Goal: Information Seeking & Learning: Find specific fact

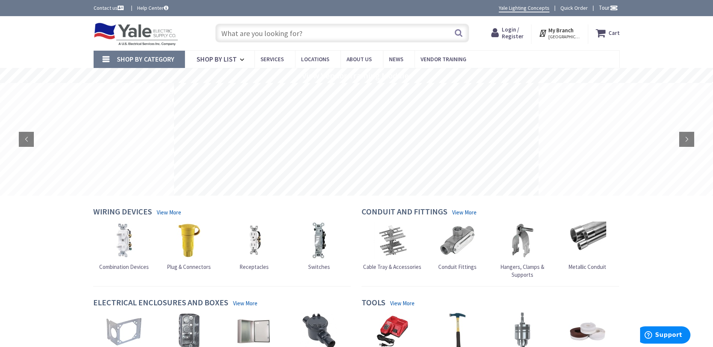
click at [514, 32] on span "Login / Register" at bounding box center [513, 33] width 22 height 14
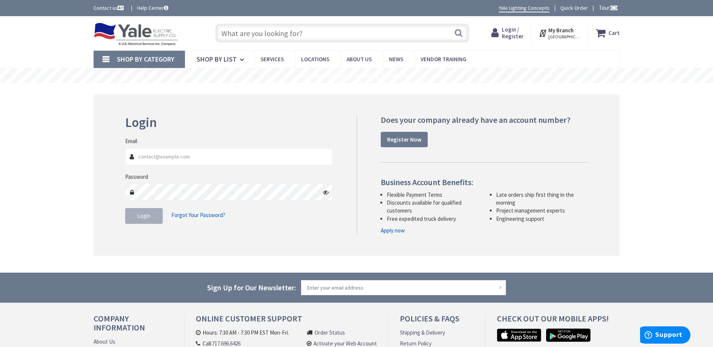
type input "[PERSON_NAME][EMAIL_ADDRESS][DOMAIN_NAME]"
click at [143, 219] on span "Login" at bounding box center [143, 215] width 13 height 7
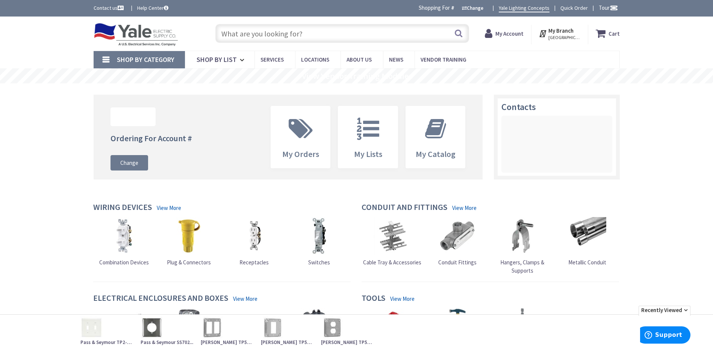
click at [244, 30] on input "text" at bounding box center [342, 33] width 254 height 19
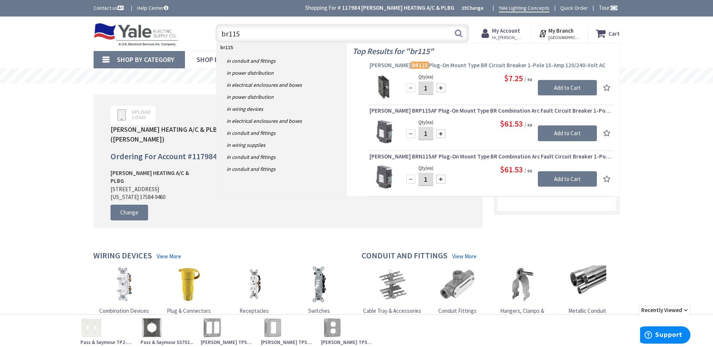
type input "br115"
click at [411, 63] on mark "BR115" at bounding box center [420, 65] width 18 height 9
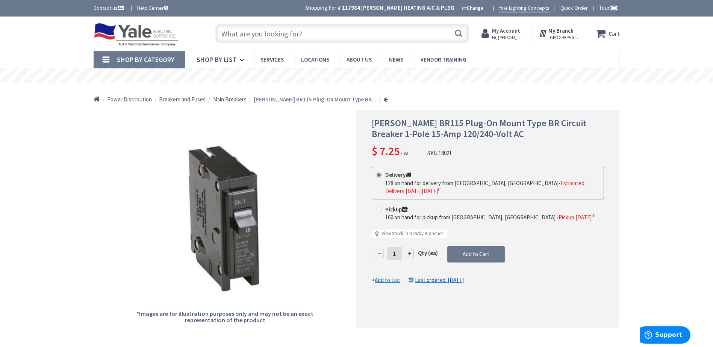
click at [227, 35] on input "text" at bounding box center [342, 33] width 254 height 19
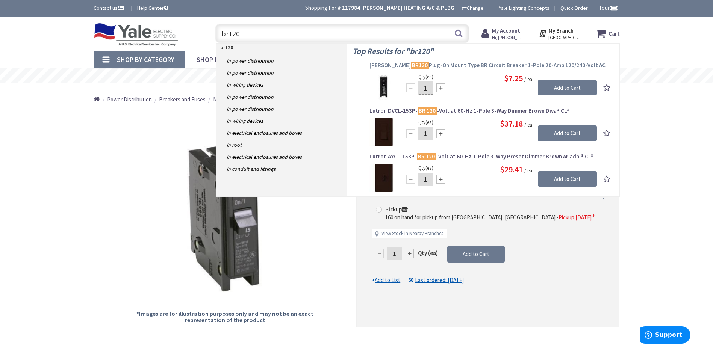
type input "br120"
click at [411, 65] on mark "BR120" at bounding box center [420, 65] width 18 height 9
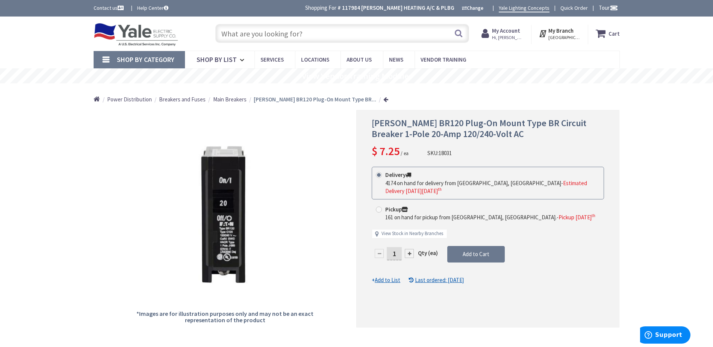
click at [229, 35] on input "text" at bounding box center [342, 33] width 254 height 19
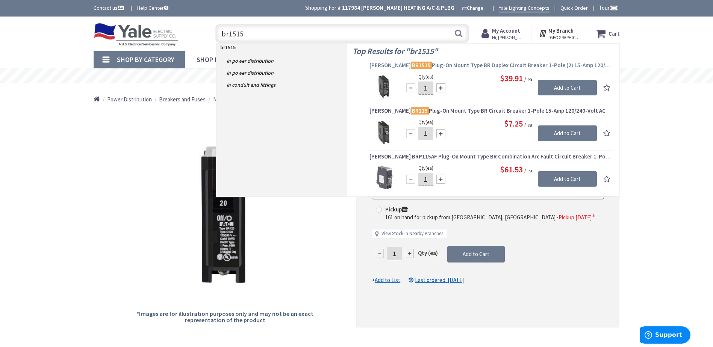
type input "br1515"
click at [411, 65] on mark "BR1515" at bounding box center [421, 65] width 21 height 9
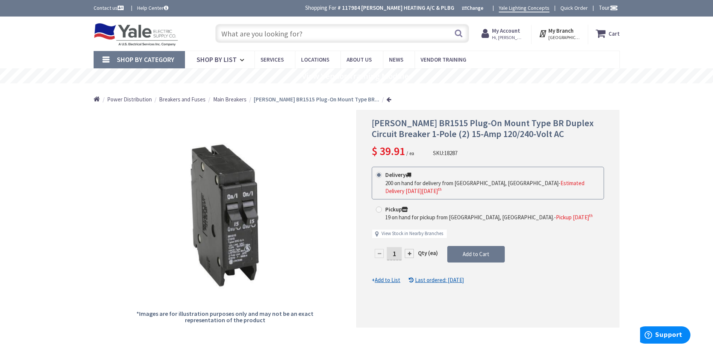
click at [259, 35] on input "text" at bounding box center [342, 33] width 254 height 19
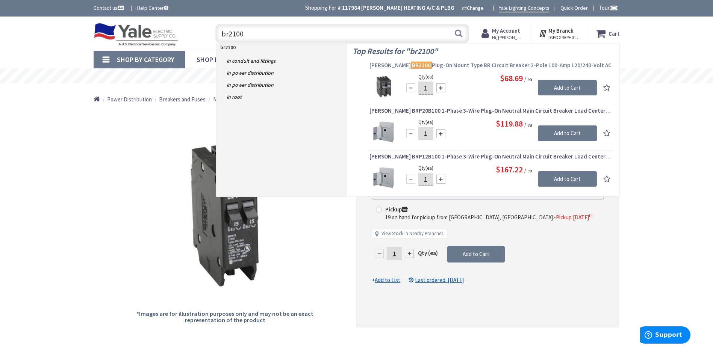
type input "br2100"
click at [411, 64] on mark "BR2100" at bounding box center [421, 65] width 21 height 9
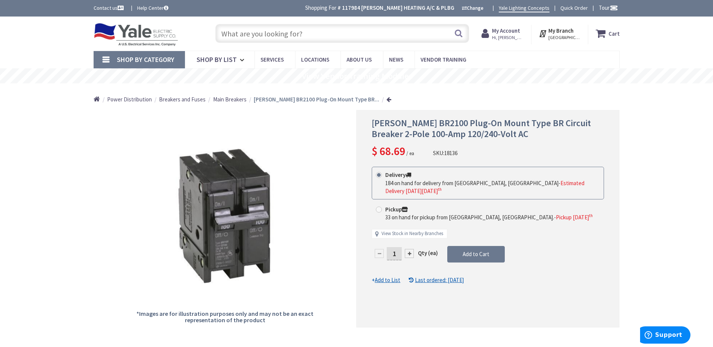
click at [233, 31] on input "text" at bounding box center [342, 33] width 254 height 19
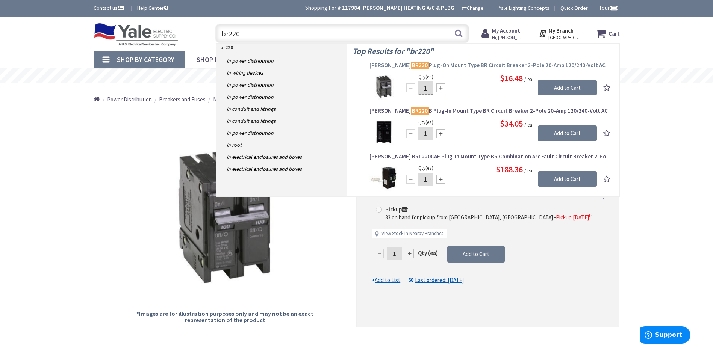
type input "br220"
click at [411, 64] on mark "BR220" at bounding box center [420, 65] width 18 height 9
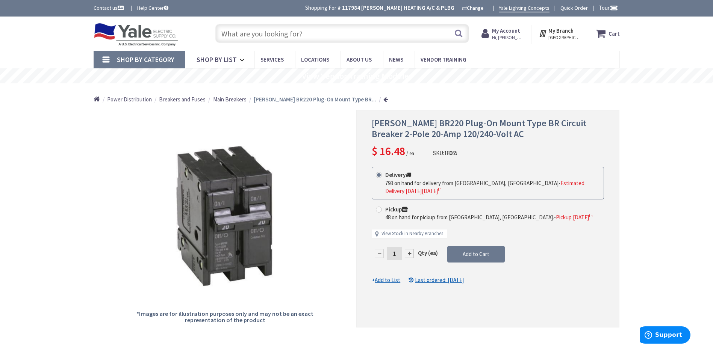
click at [222, 32] on input "text" at bounding box center [342, 33] width 254 height 19
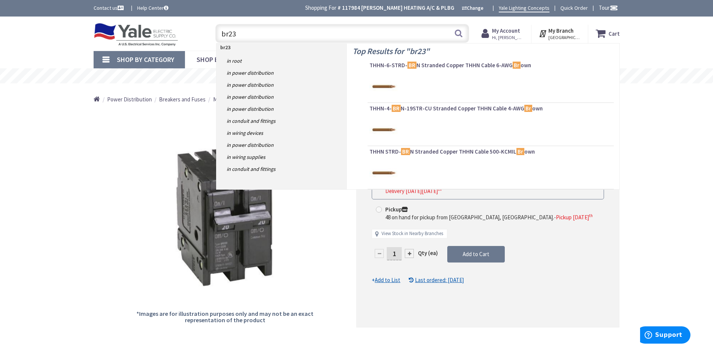
type input "br230"
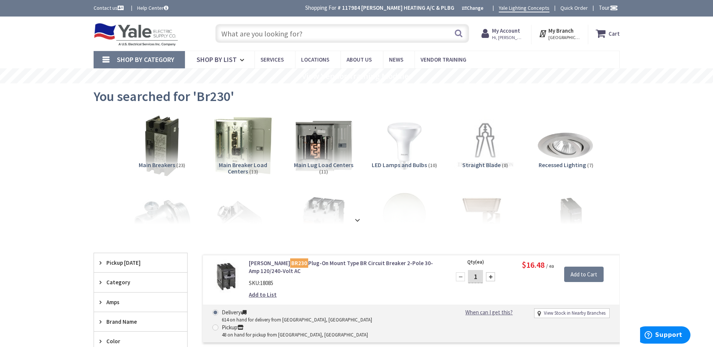
click at [239, 37] on input "text" at bounding box center [342, 33] width 254 height 19
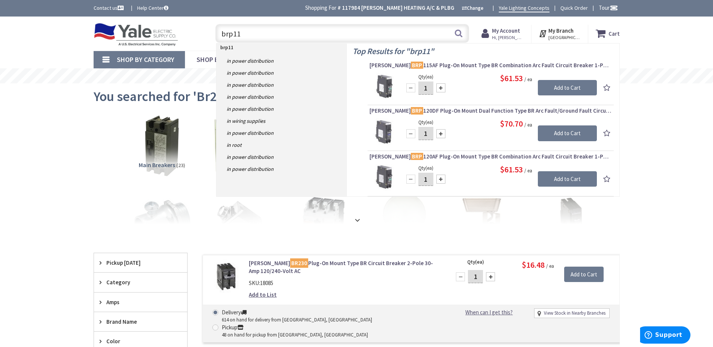
type input "brp115"
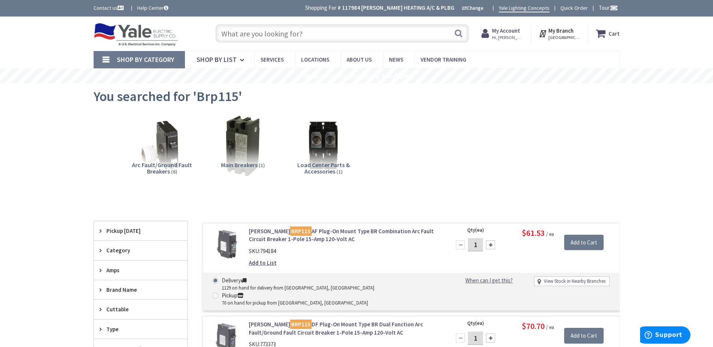
click at [234, 32] on input "text" at bounding box center [342, 33] width 254 height 19
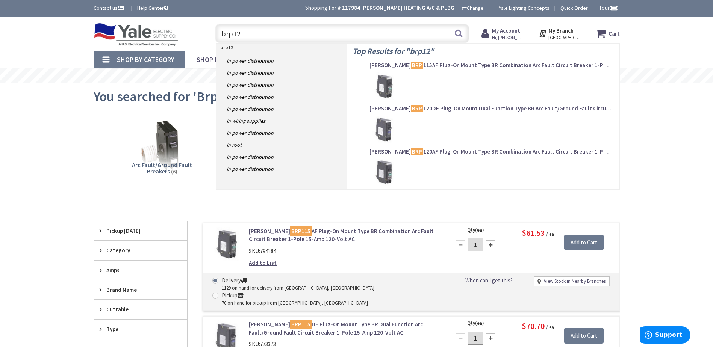
type input "brp120"
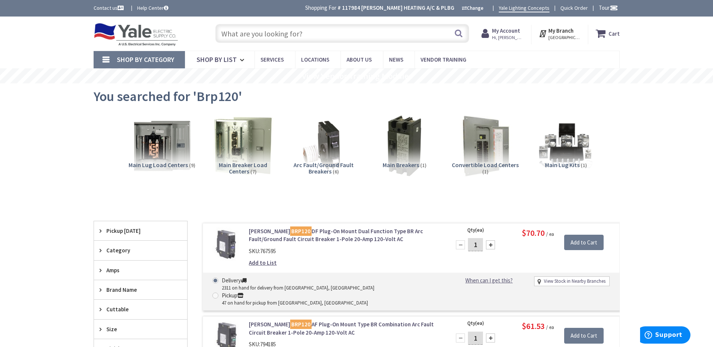
click at [508, 33] on strong "My Account" at bounding box center [506, 30] width 28 height 7
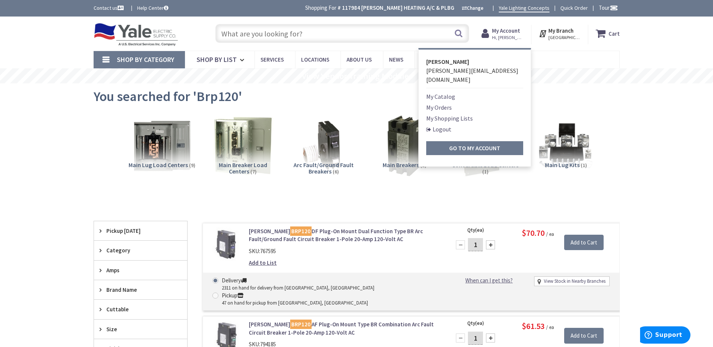
click at [440, 125] on link "Logout" at bounding box center [438, 129] width 25 height 9
